Goal: Use online tool/utility: Utilize a website feature to perform a specific function

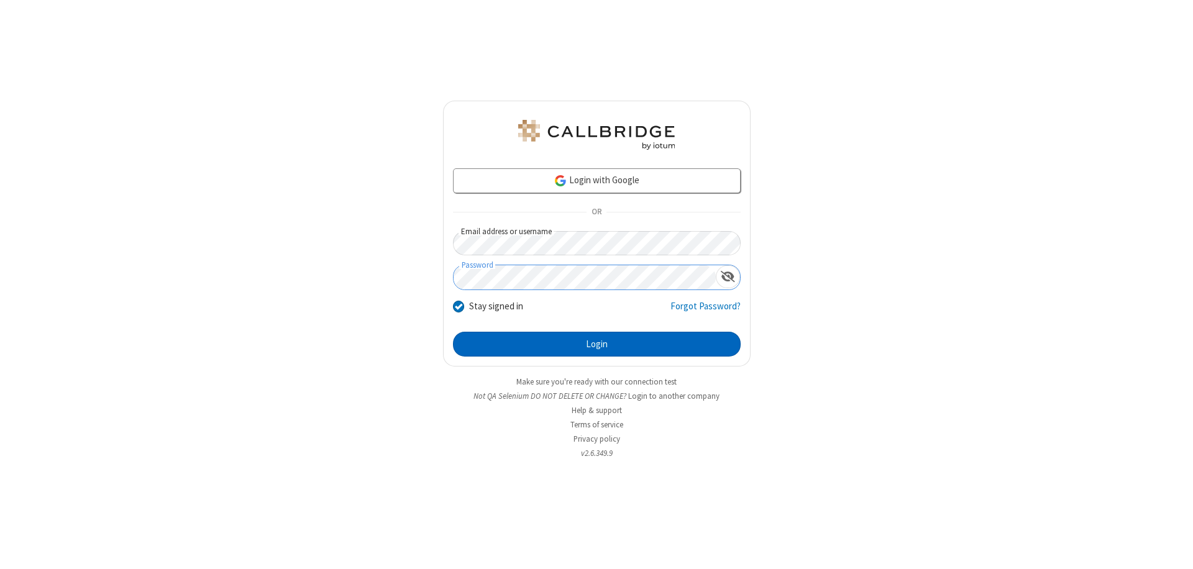
click at [597, 344] on button "Login" at bounding box center [597, 344] width 288 height 25
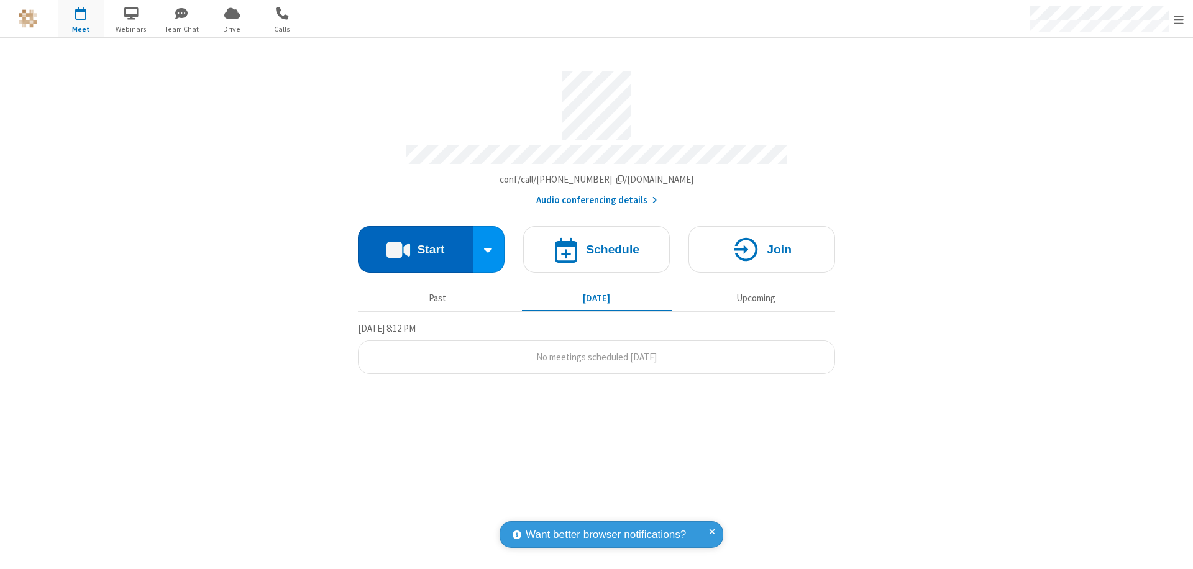
click at [415, 244] on button "Start" at bounding box center [415, 249] width 115 height 47
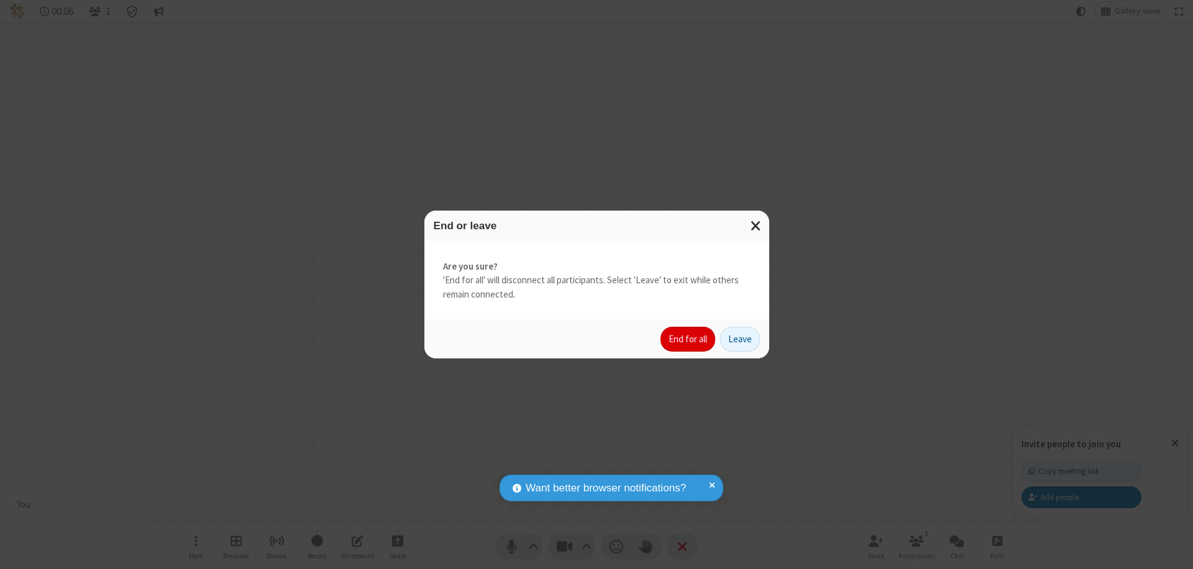
click at [689, 339] on button "End for all" at bounding box center [688, 339] width 55 height 25
